Goal: Task Accomplishment & Management: Manage account settings

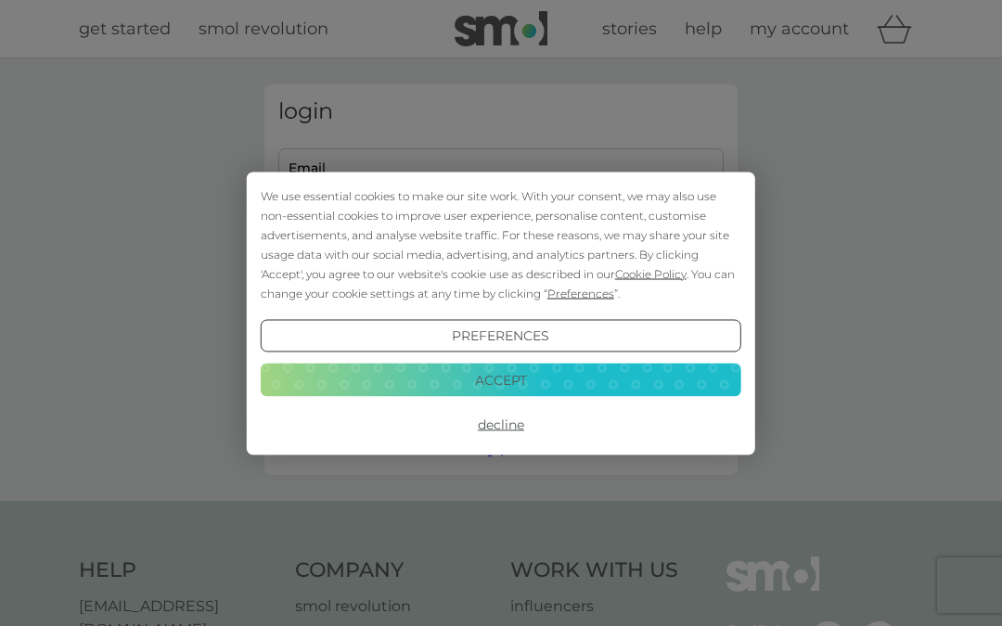
click at [517, 430] on button "Decline" at bounding box center [501, 424] width 481 height 33
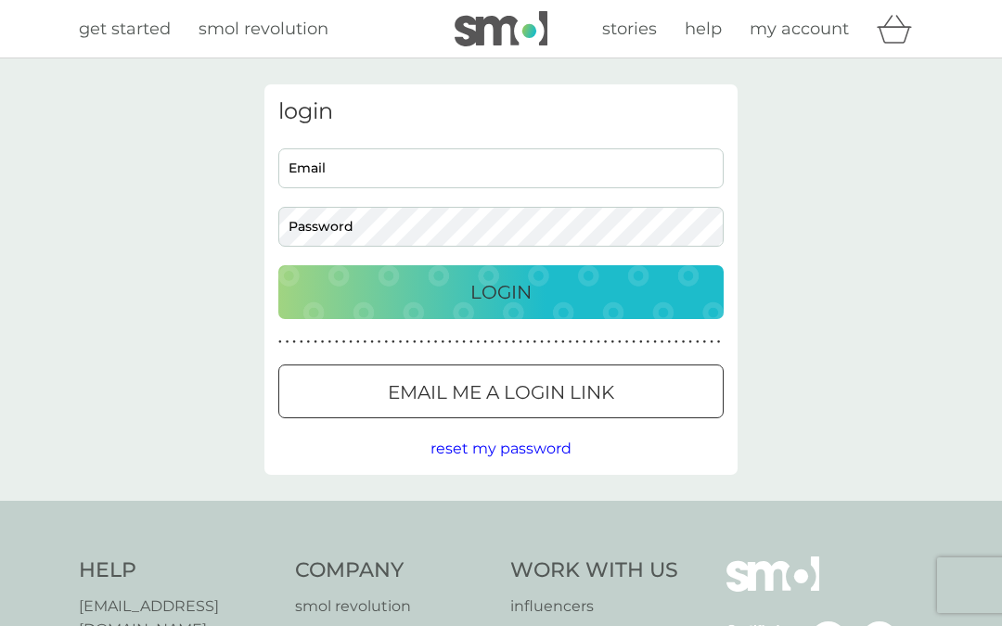
click at [401, 173] on input "Email" at bounding box center [500, 168] width 445 height 40
type input "stephenpearce4@sky.com"
click at [501, 291] on button "Login" at bounding box center [500, 292] width 445 height 54
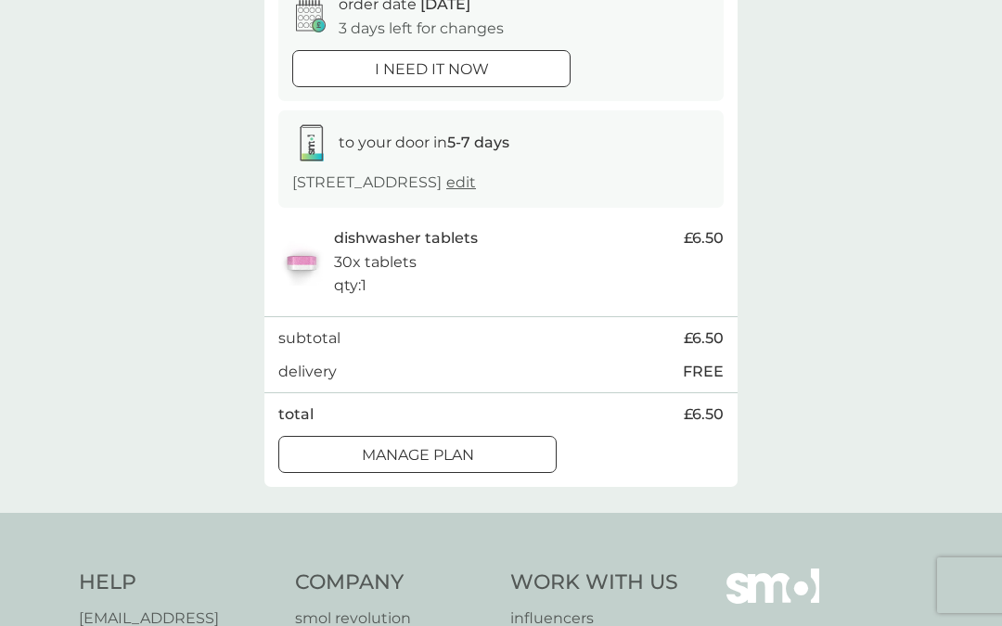
scroll to position [206, 0]
click at [481, 453] on div "Manage plan" at bounding box center [417, 457] width 277 height 24
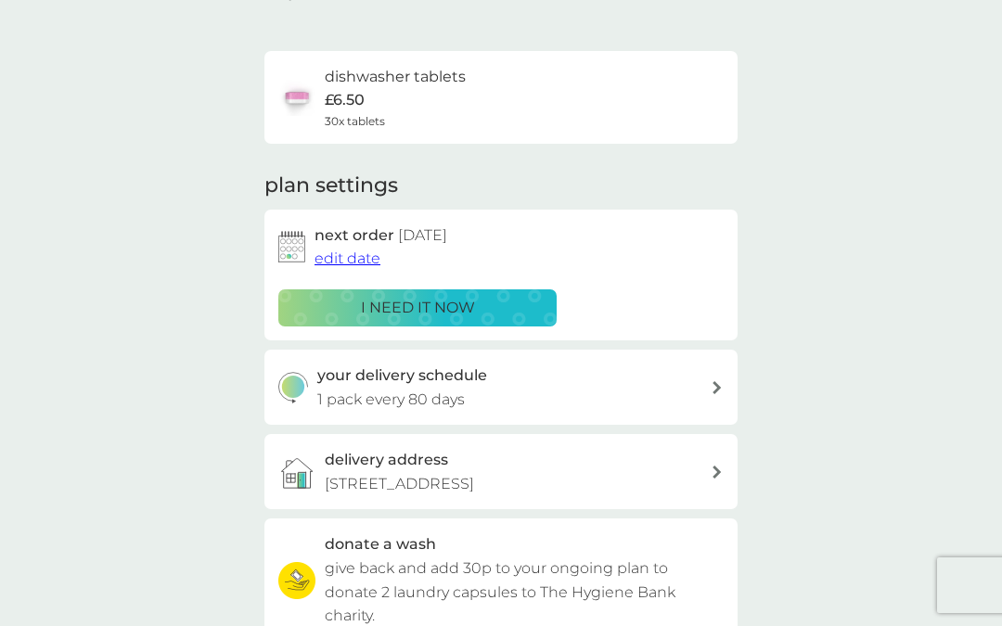
scroll to position [105, 0]
click at [357, 258] on span "edit date" at bounding box center [348, 258] width 66 height 18
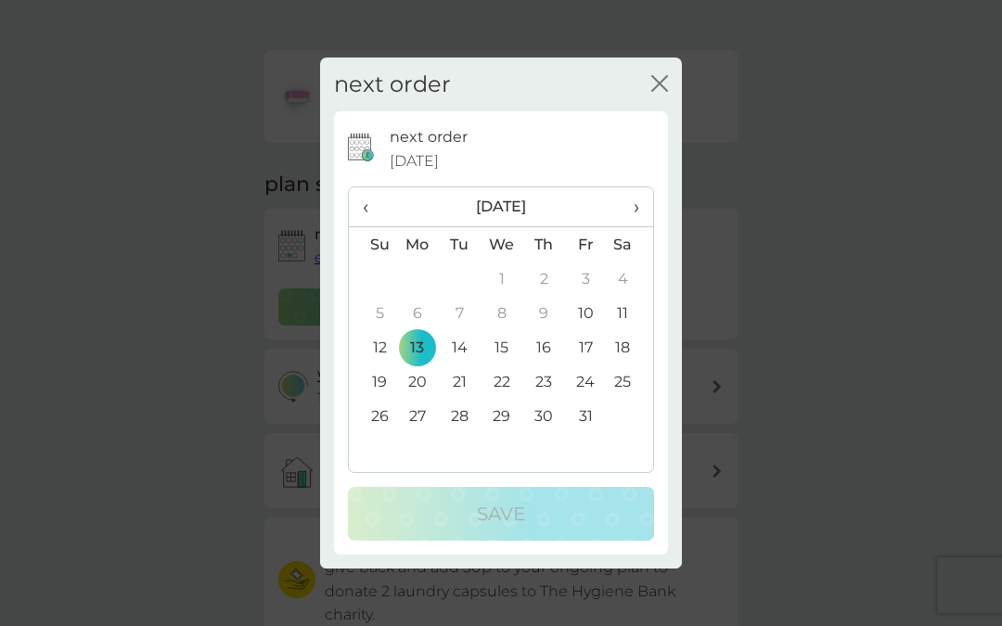
click at [636, 226] on span "›" at bounding box center [630, 206] width 19 height 39
click at [427, 365] on td "10" at bounding box center [417, 347] width 43 height 34
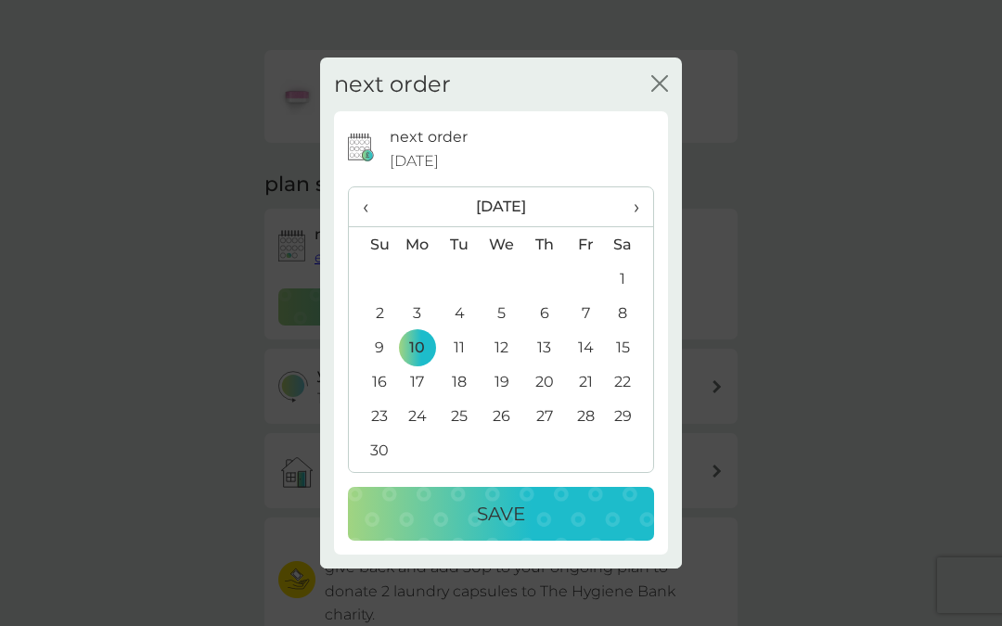
click at [506, 529] on p "Save" at bounding box center [501, 514] width 48 height 30
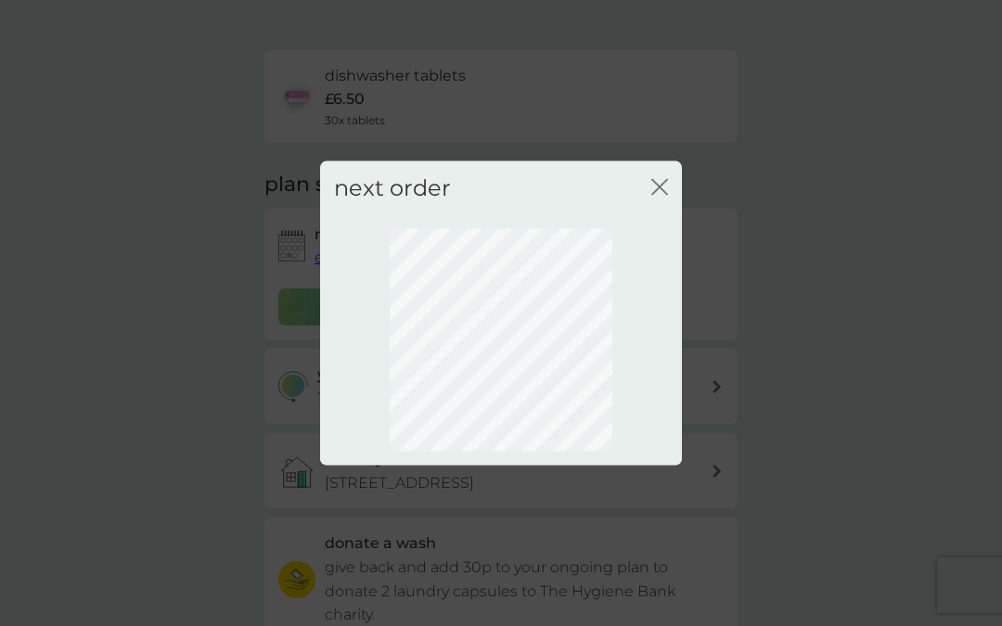
scroll to position [80, 0]
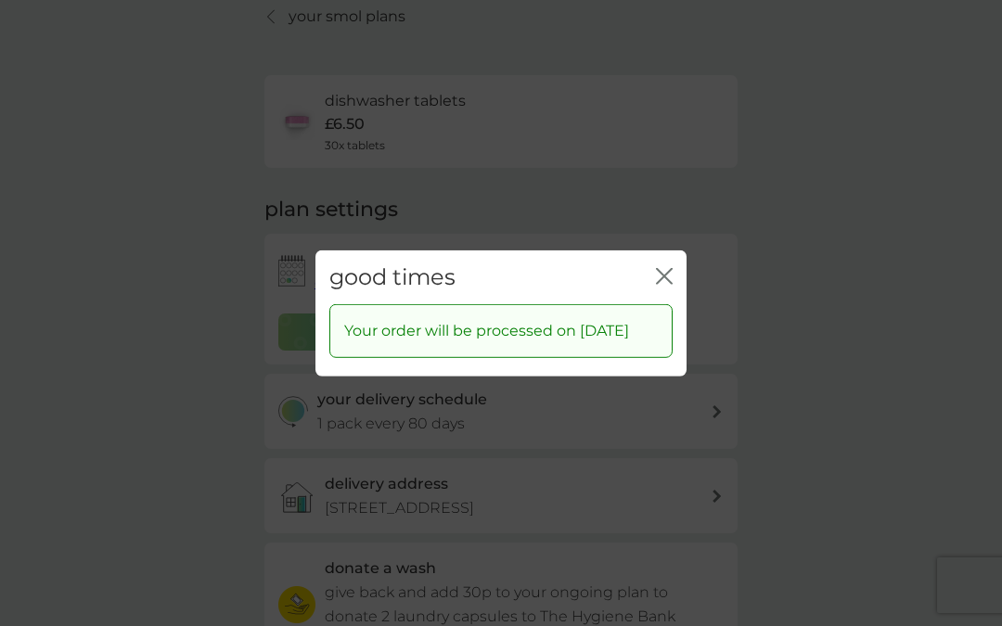
click at [666, 283] on icon "close" at bounding box center [667, 275] width 7 height 15
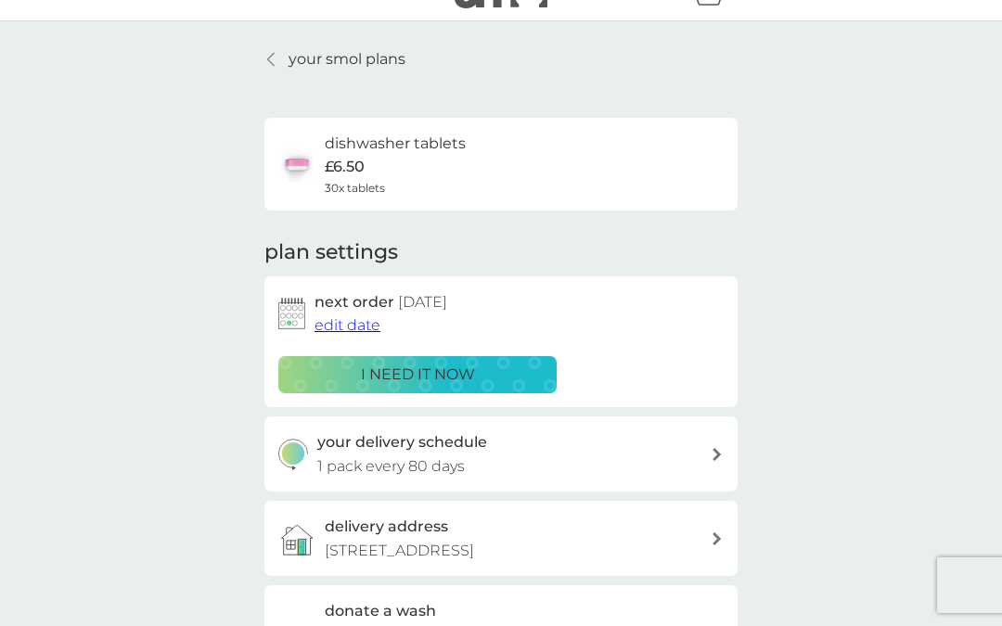
scroll to position [0, 0]
